Goal: Find specific page/section: Find specific page/section

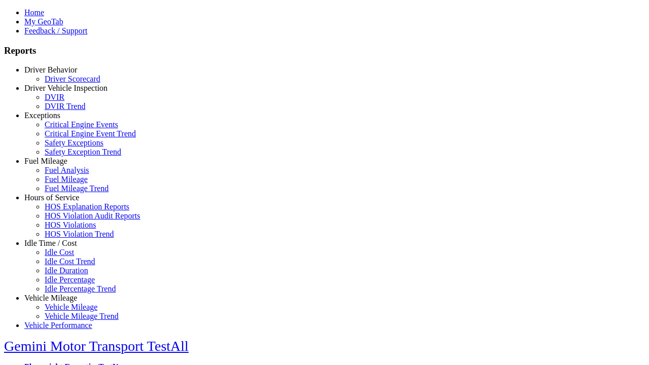
click at [58, 74] on link "Driver Behavior" at bounding box center [50, 69] width 53 height 9
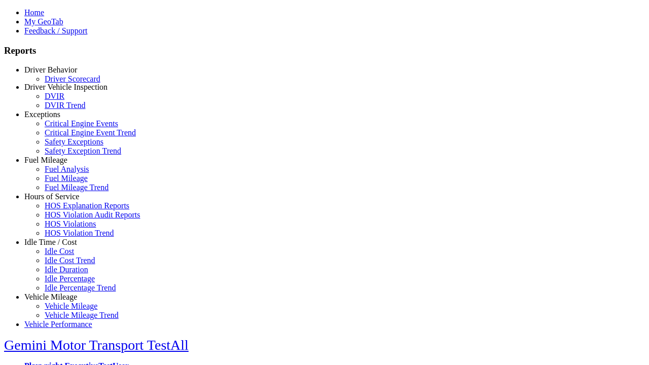
scroll to position [2, 0]
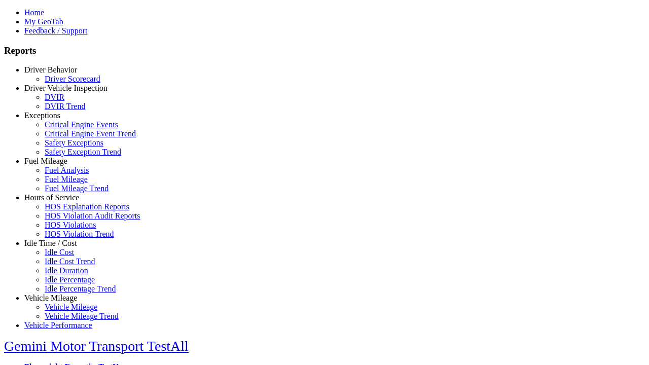
click at [66, 83] on link "Driver Scorecard" at bounding box center [73, 79] width 56 height 9
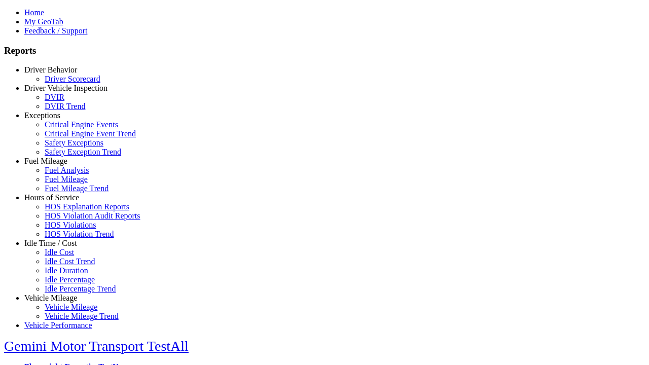
scroll to position [212, 0]
